Goal: Task Accomplishment & Management: Use online tool/utility

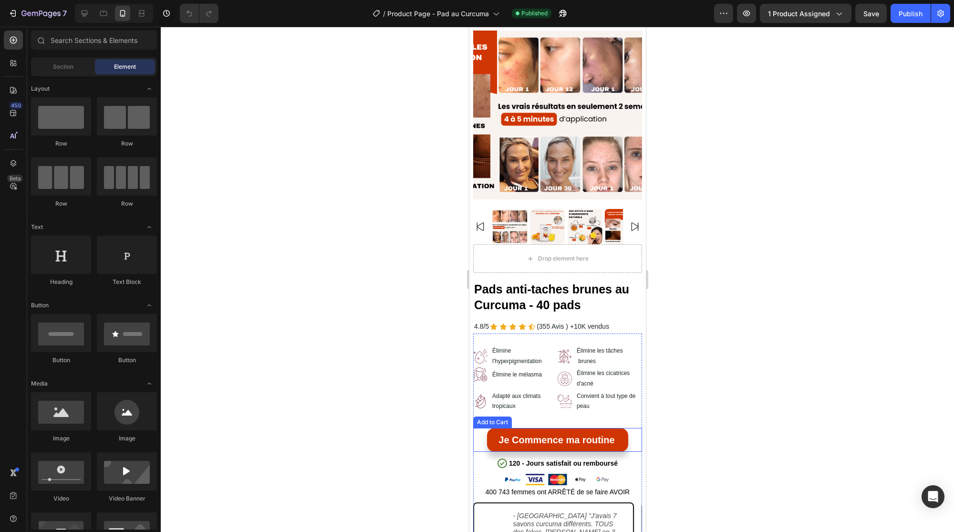
scroll to position [58, 0]
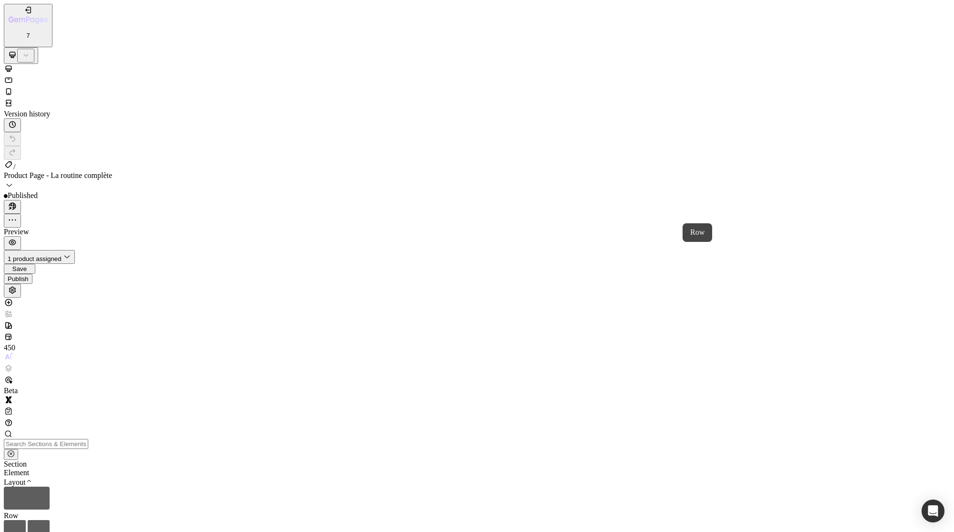
drag, startPoint x: 52, startPoint y: 1553, endPoint x: 526, endPoint y: 1638, distance: 480.9
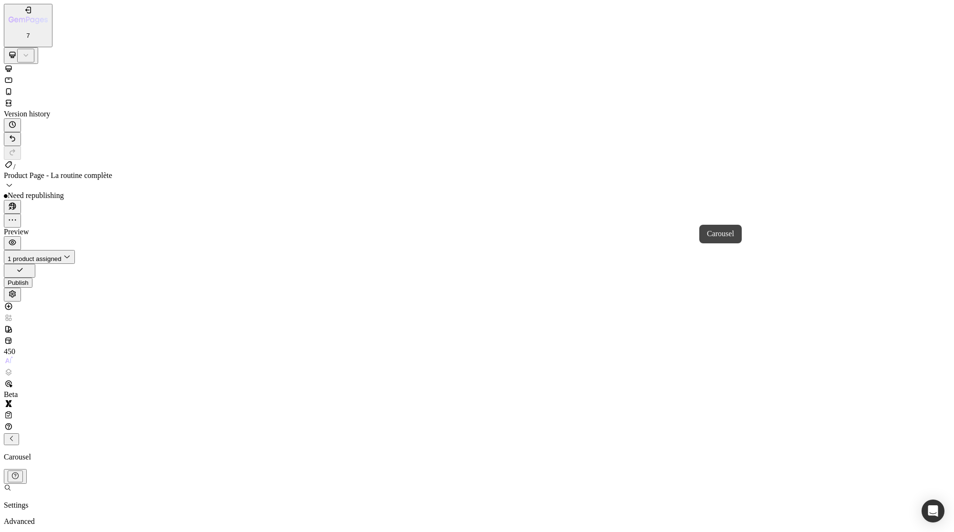
scroll to position [96, 0]
drag, startPoint x: 118, startPoint y: 24739, endPoint x: 549, endPoint y: 24581, distance: 458.8
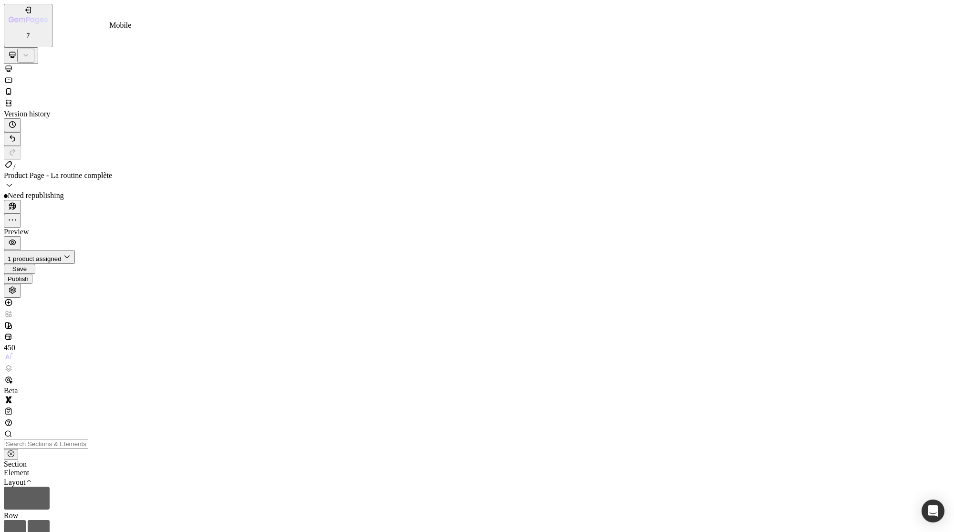
click at [13, 87] on icon at bounding box center [9, 92] width 10 height 10
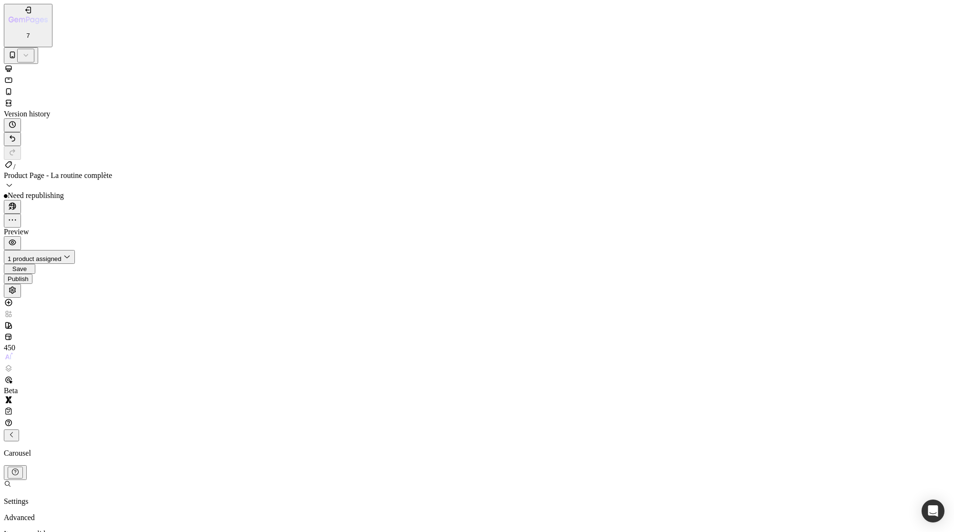
click at [52, 513] on p "Advanced" at bounding box center [28, 517] width 48 height 9
click at [116, 307] on p "M 12px" at bounding box center [108, 311] width 50 height 9
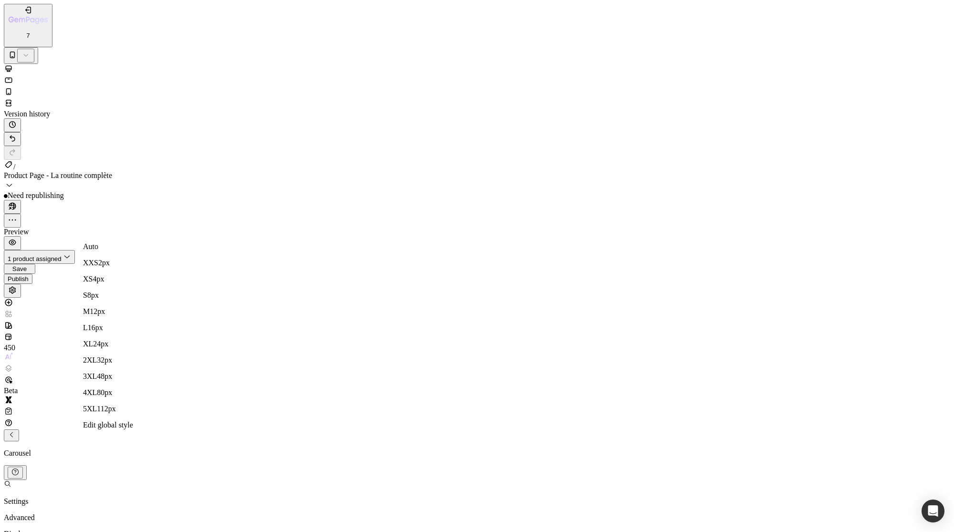
type input "12"
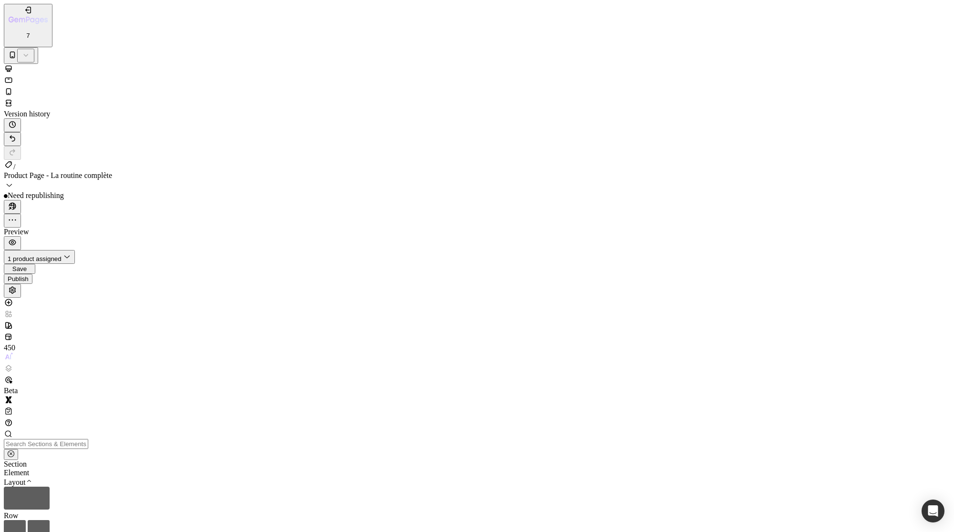
click at [29, 275] on div "Publish" at bounding box center [18, 278] width 21 height 7
